Goal: Feedback & Contribution: Leave review/rating

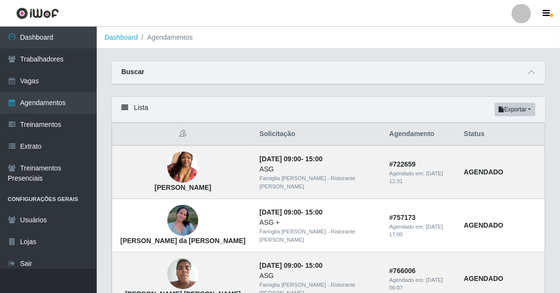
scroll to position [5, 0]
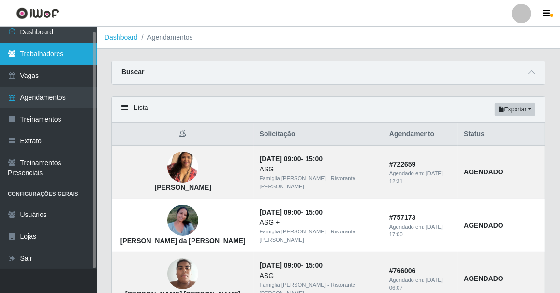
click at [46, 58] on link "Trabalhadores" at bounding box center [48, 54] width 97 height 22
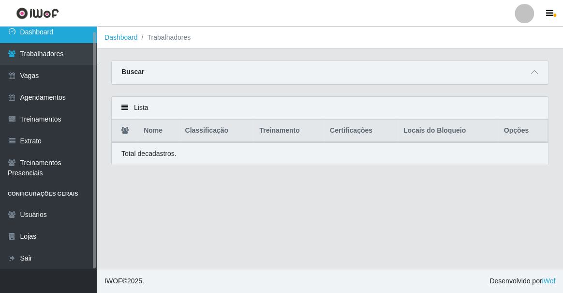
click at [34, 36] on link "Dashboard" at bounding box center [48, 32] width 97 height 22
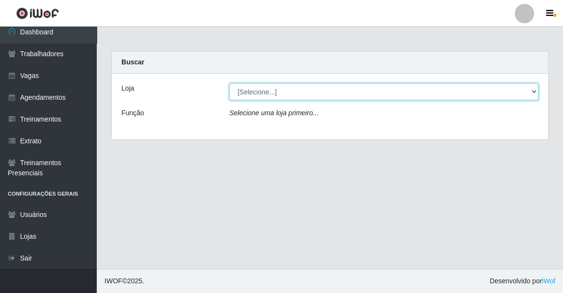
click at [243, 87] on select "[Selecione...] Famiglia [PERSON_NAME] - Ristorante [PERSON_NAME]" at bounding box center [383, 91] width 309 height 17
select select "267"
click at [229, 83] on select "[Selecione...] Famiglia [PERSON_NAME] - Ristorante [PERSON_NAME]" at bounding box center [383, 91] width 309 height 17
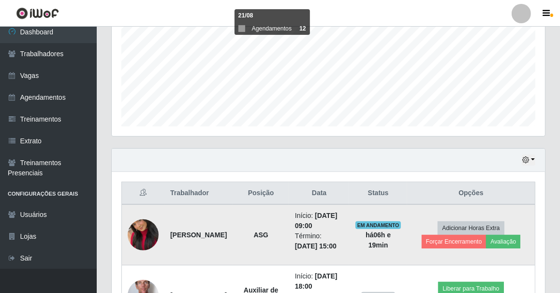
scroll to position [297, 0]
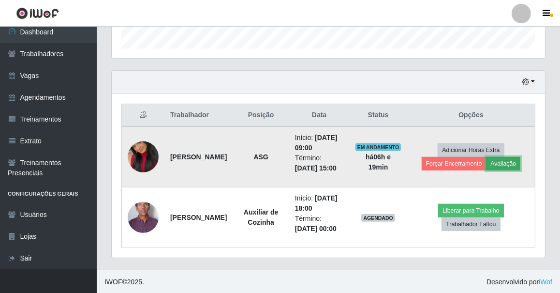
click at [503, 164] on button "Avaliação" at bounding box center [503, 164] width 34 height 14
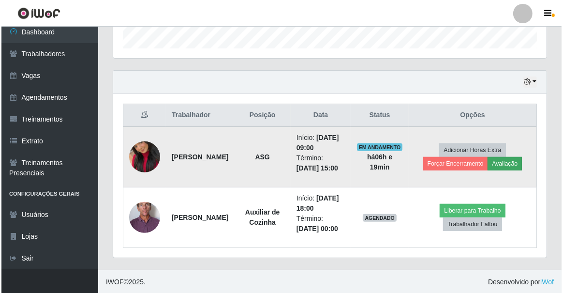
scroll to position [201, 429]
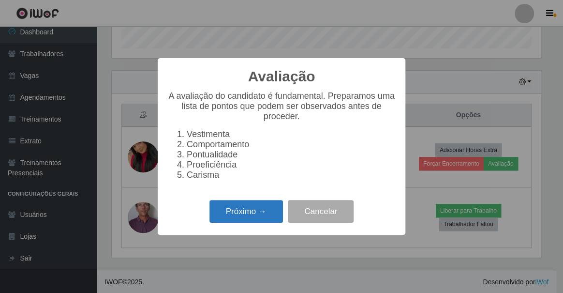
click at [240, 217] on button "Próximo →" at bounding box center [245, 211] width 73 height 23
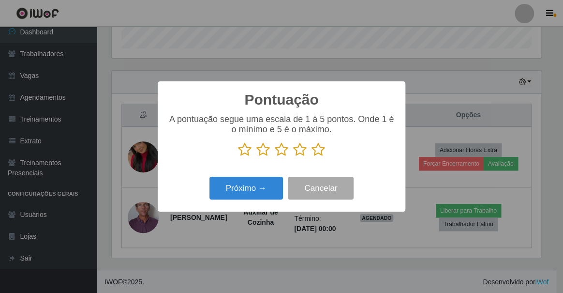
scroll to position [483329, 483100]
click at [320, 153] on icon at bounding box center [318, 149] width 14 height 15
click at [311, 157] on input "radio" at bounding box center [311, 157] width 0 height 0
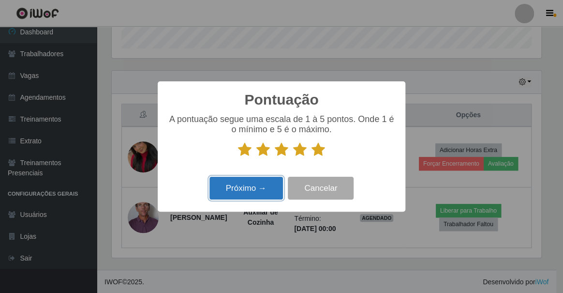
click at [279, 193] on button "Próximo →" at bounding box center [245, 187] width 73 height 23
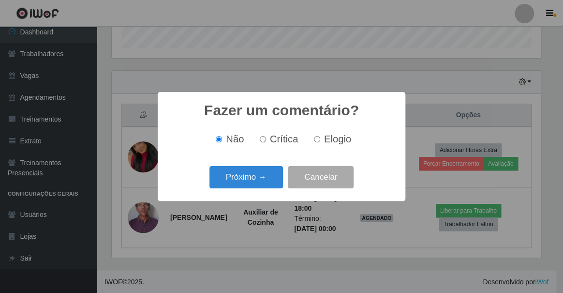
click at [315, 141] on input "Elogio" at bounding box center [317, 139] width 6 height 6
radio input "true"
click at [262, 189] on div "Próximo → Cancelar" at bounding box center [281, 177] width 228 height 28
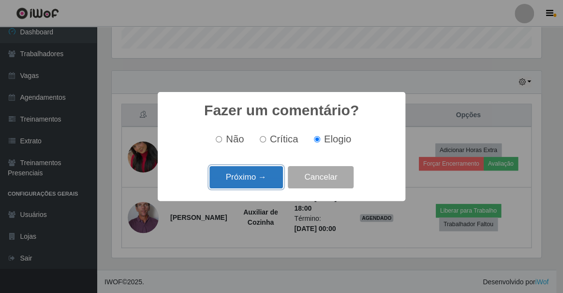
click at [271, 184] on button "Próximo →" at bounding box center [245, 177] width 73 height 23
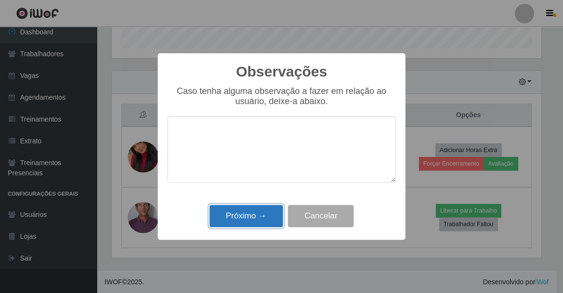
click at [249, 211] on button "Próximo →" at bounding box center [245, 216] width 73 height 23
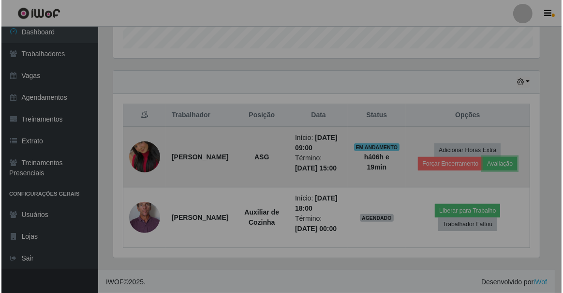
scroll to position [201, 433]
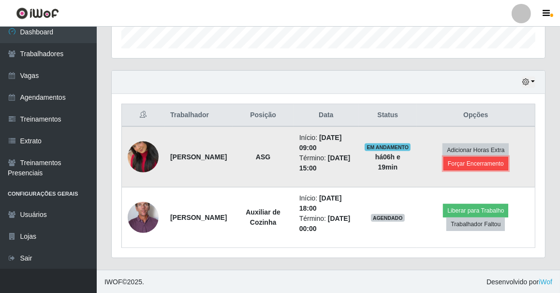
click at [462, 164] on button "Forçar Encerramento" at bounding box center [475, 164] width 65 height 14
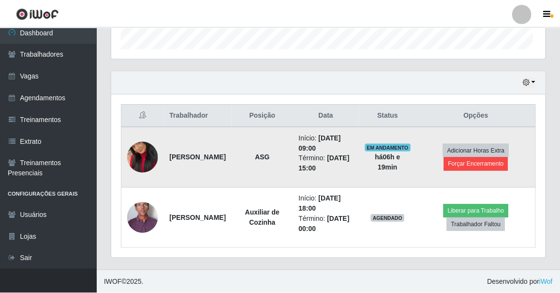
scroll to position [201, 429]
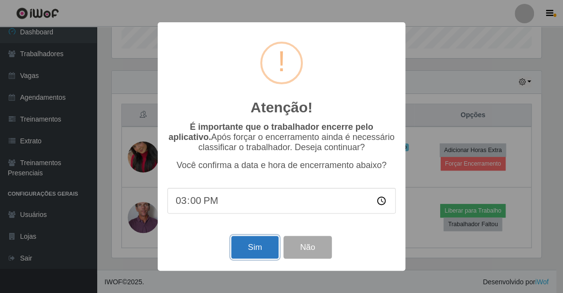
click at [265, 246] on button "Sim" at bounding box center [254, 246] width 47 height 23
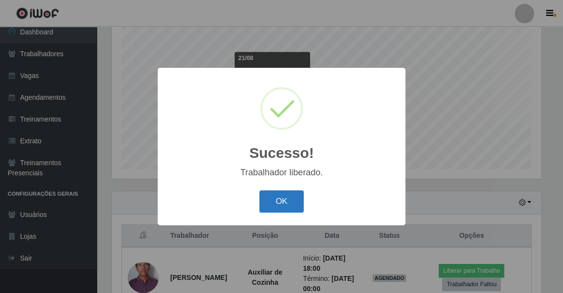
click at [274, 204] on button "OK" at bounding box center [281, 201] width 45 height 23
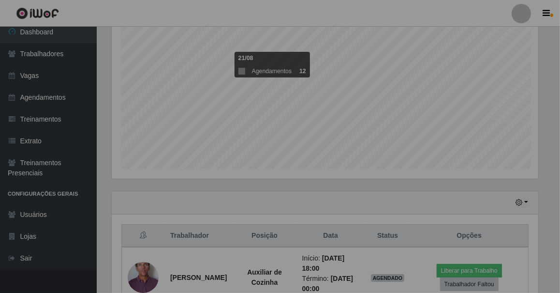
scroll to position [201, 433]
